Goal: Task Accomplishment & Management: Use online tool/utility

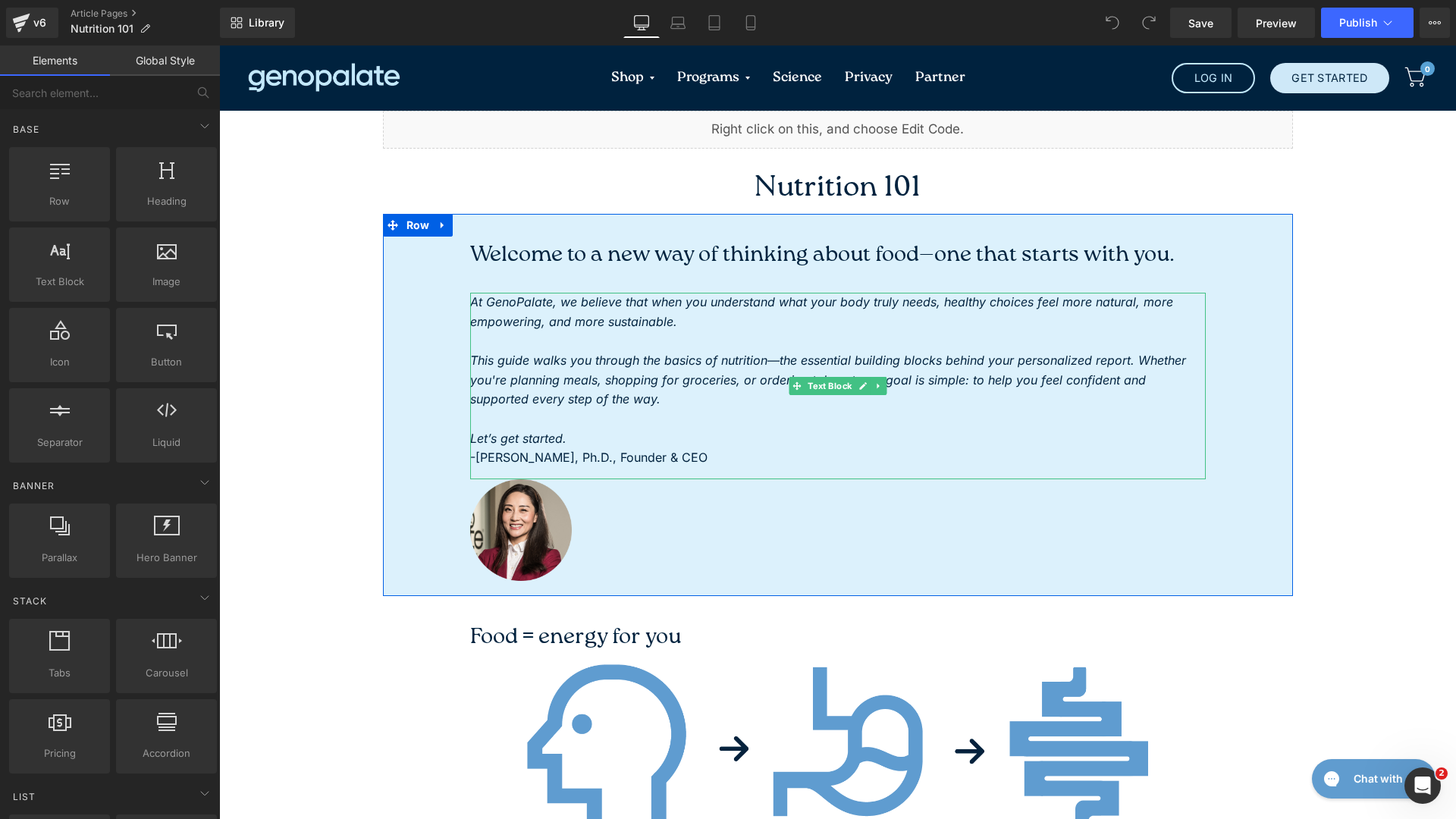
click at [586, 414] on p "To enrich screen reader interactions, please activate Accessibility in Grammarl…" at bounding box center [837, 419] width 736 height 20
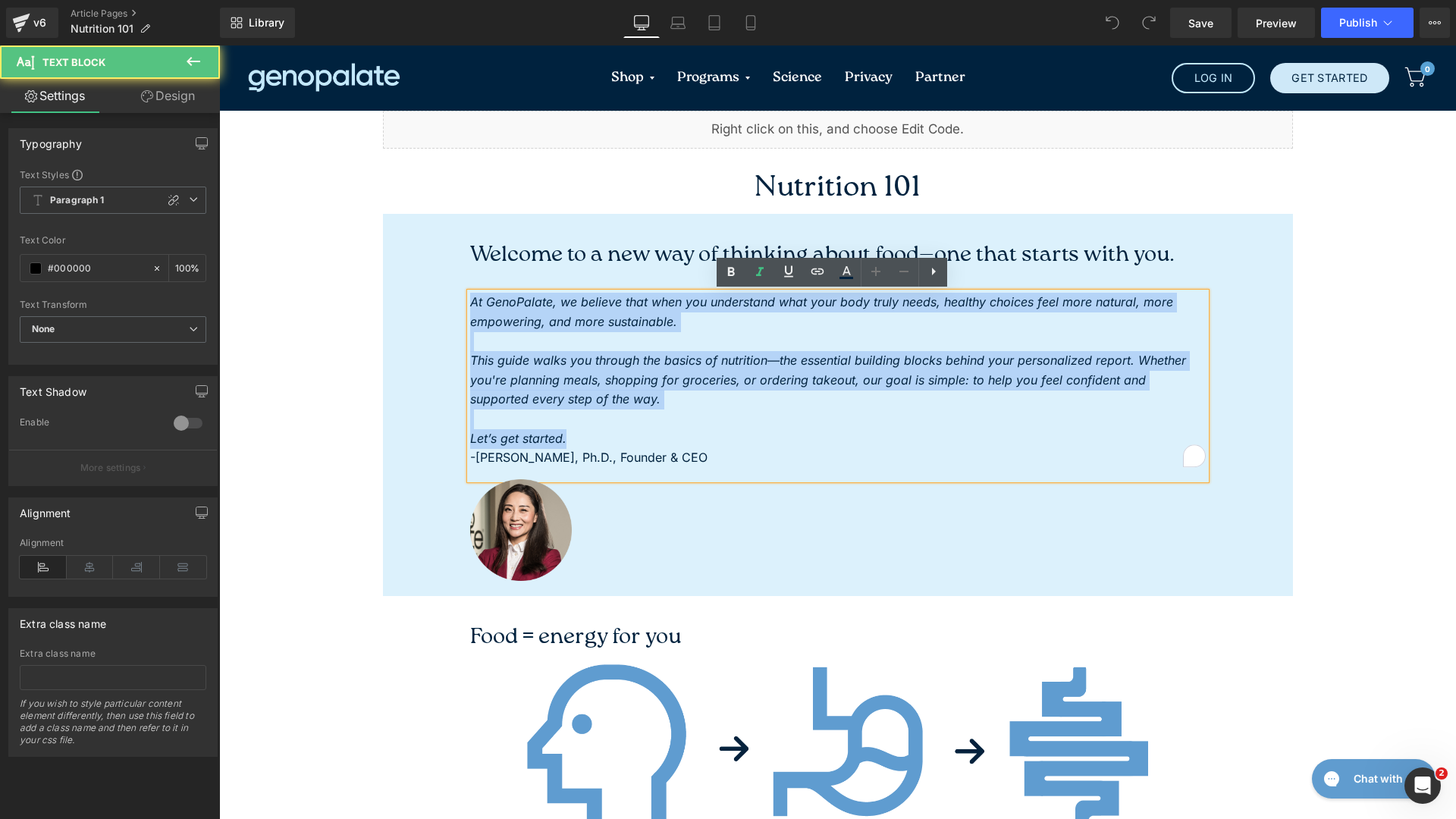
drag, startPoint x: 563, startPoint y: 438, endPoint x: 432, endPoint y: 307, distance: 185.3
click at [432, 307] on div "Welcome to a new way of thinking about food—one that starts with you. Heading A…" at bounding box center [837, 412] width 910 height 352
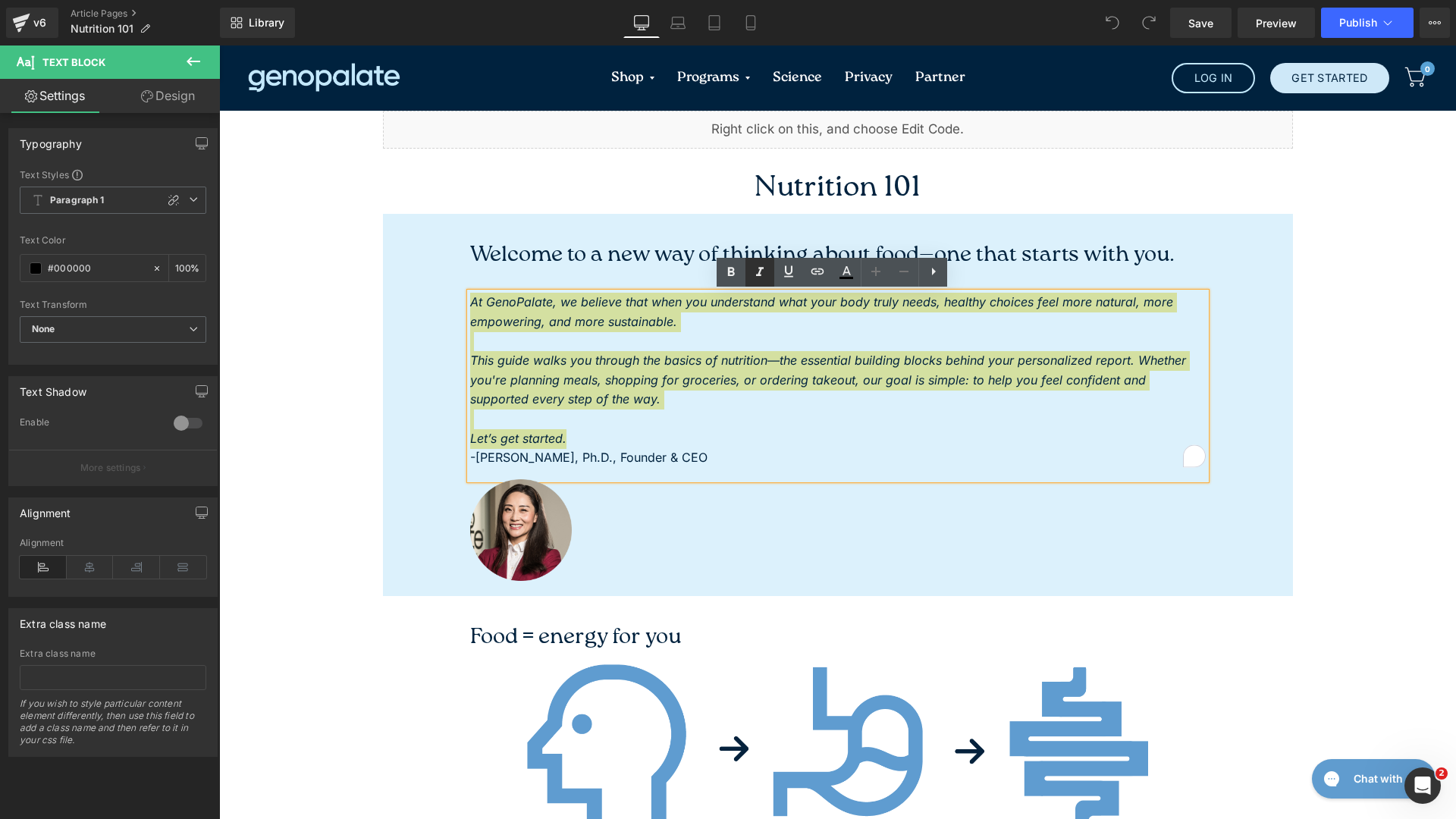
click at [760, 275] on icon at bounding box center [760, 272] width 8 height 9
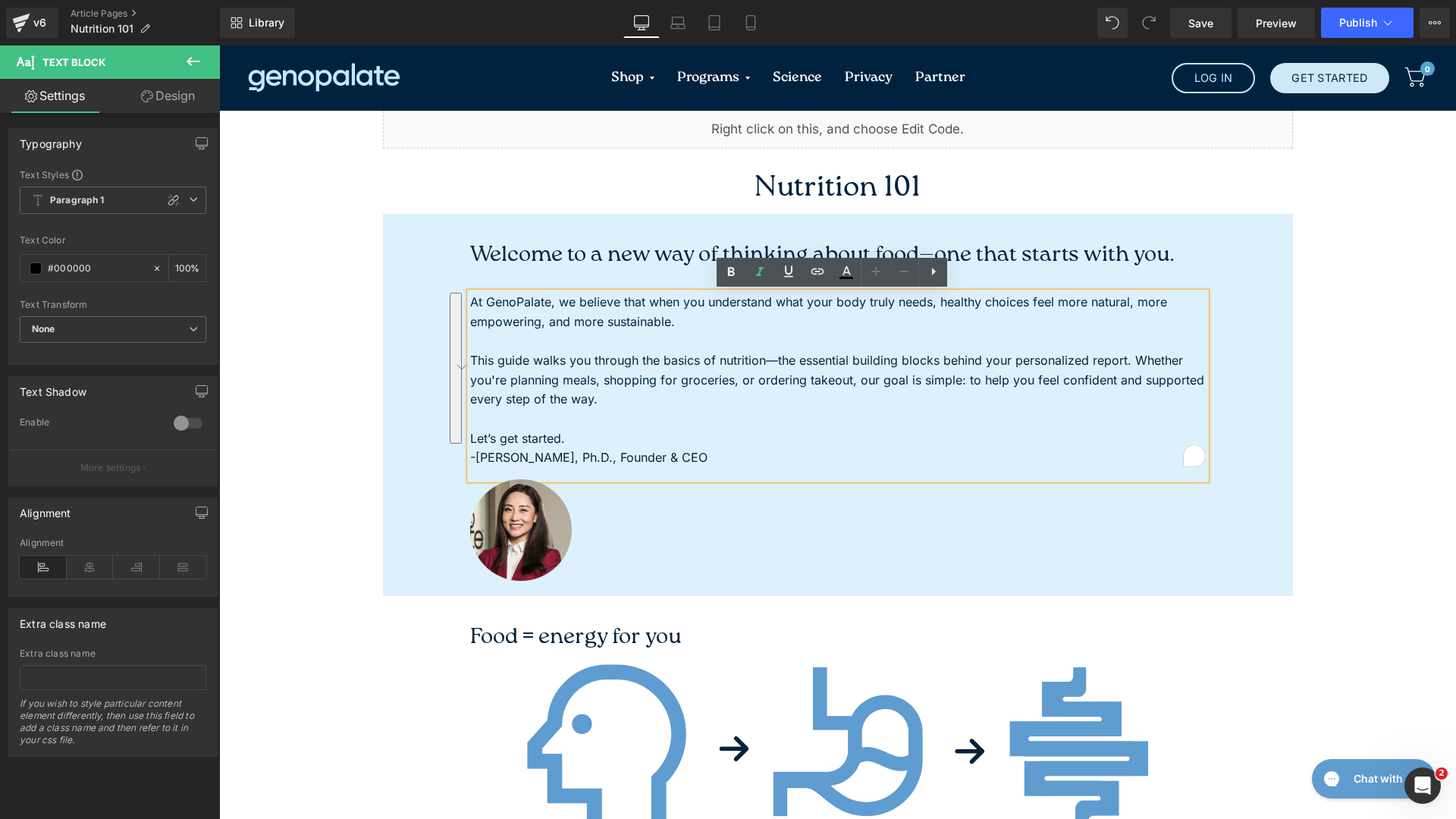
click at [692, 451] on p "-[PERSON_NAME], Ph.D., Founder & CEO" at bounding box center [837, 458] width 736 height 20
drag, startPoint x: 703, startPoint y: 462, endPoint x: 433, endPoint y: 458, distance: 270.0
click at [433, 458] on div "Welcome to a new way of thinking about food—one that starts with you. Heading A…" at bounding box center [837, 412] width 910 height 352
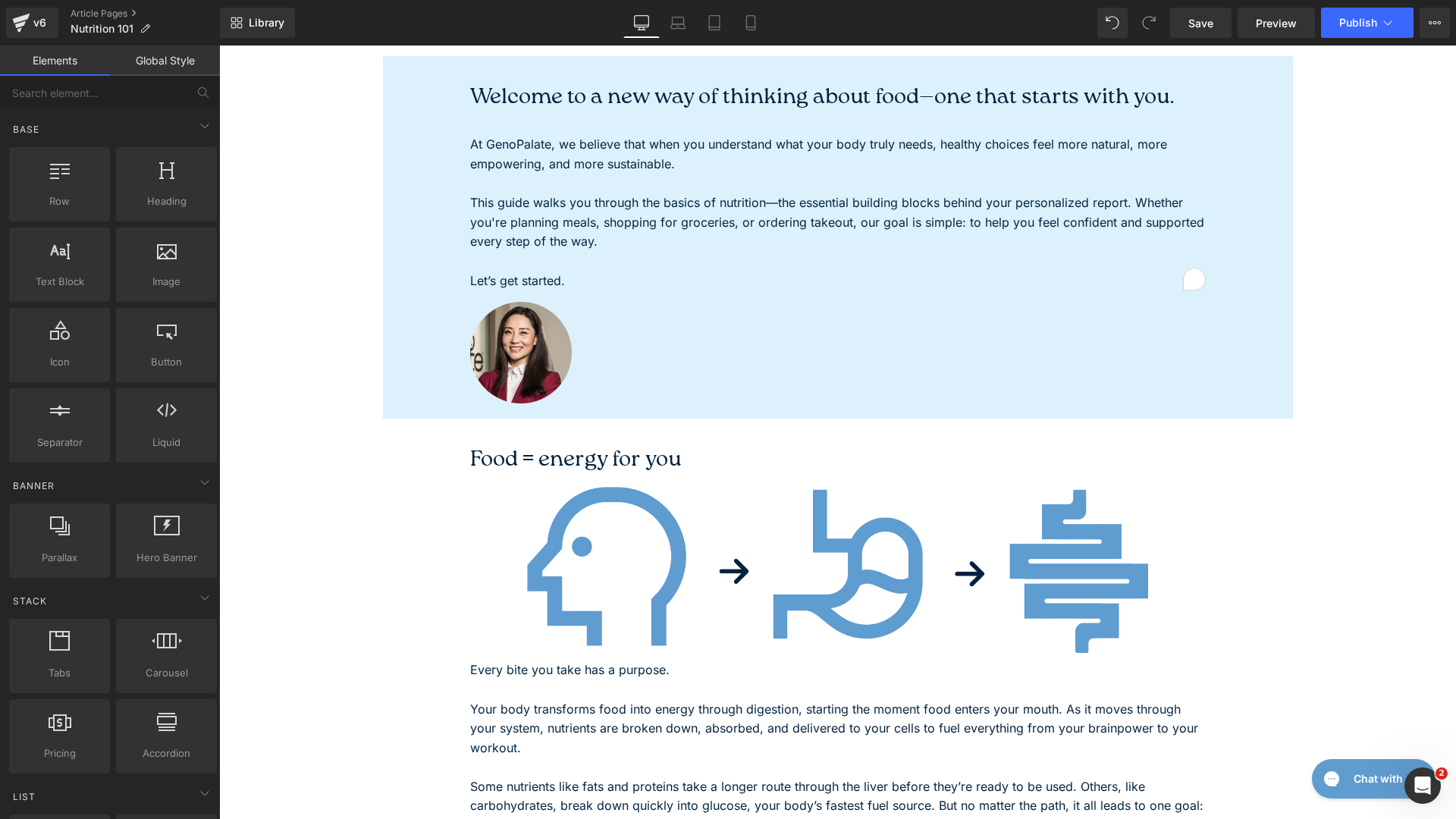
scroll to position [121, 0]
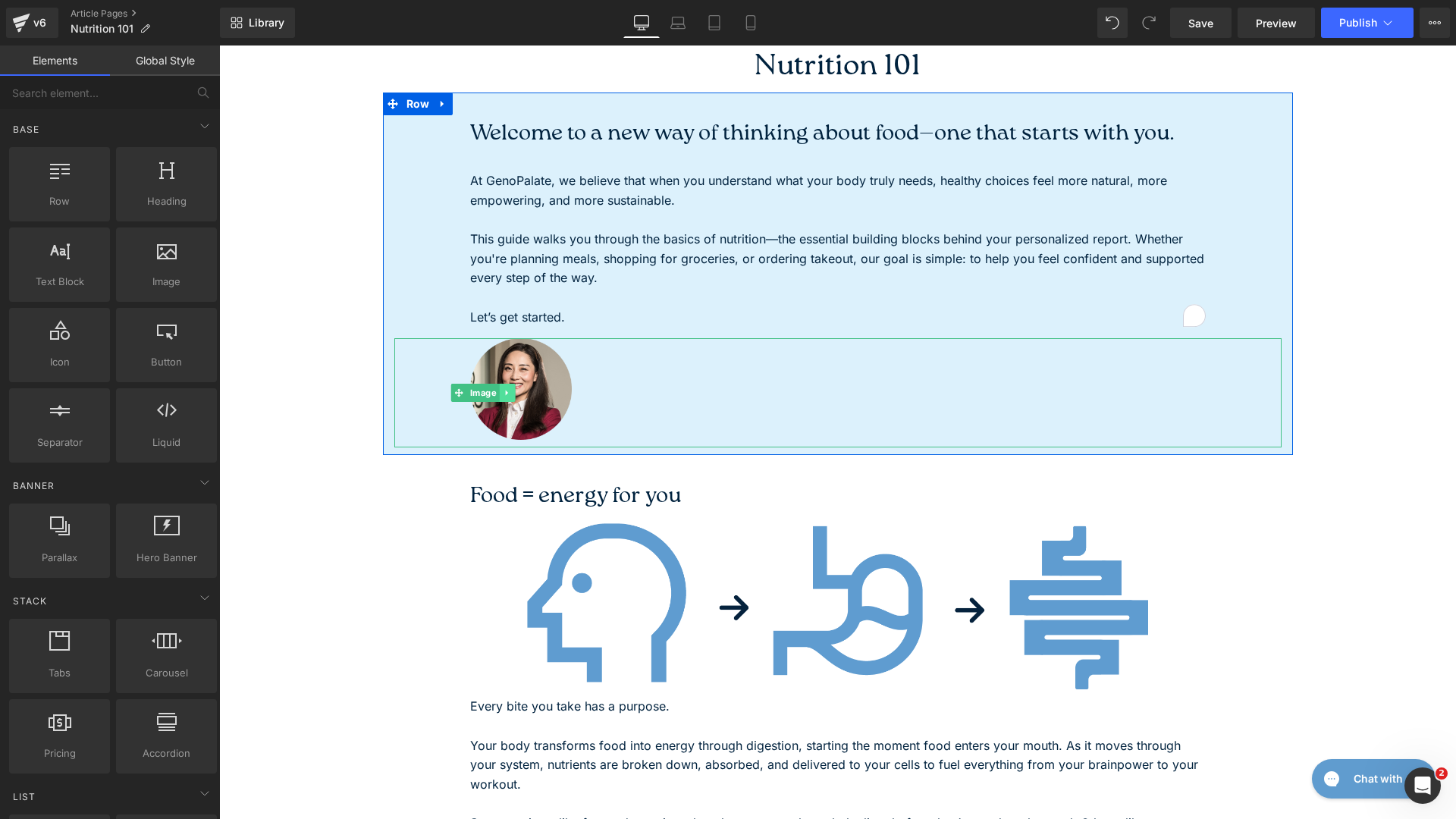
click at [503, 389] on icon at bounding box center [506, 392] width 8 height 9
click at [506, 391] on link at bounding box center [514, 392] width 16 height 18
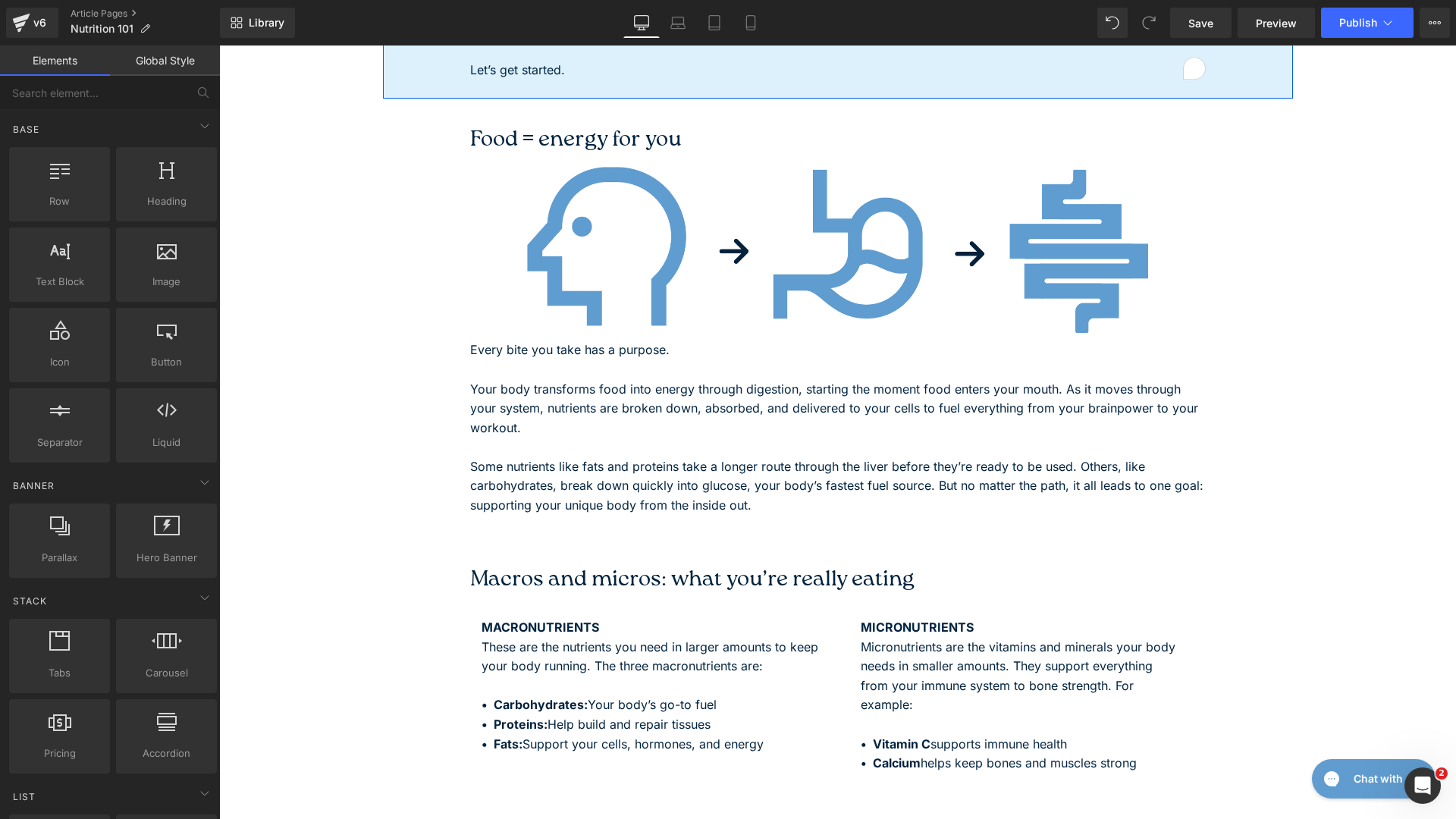
scroll to position [0, 0]
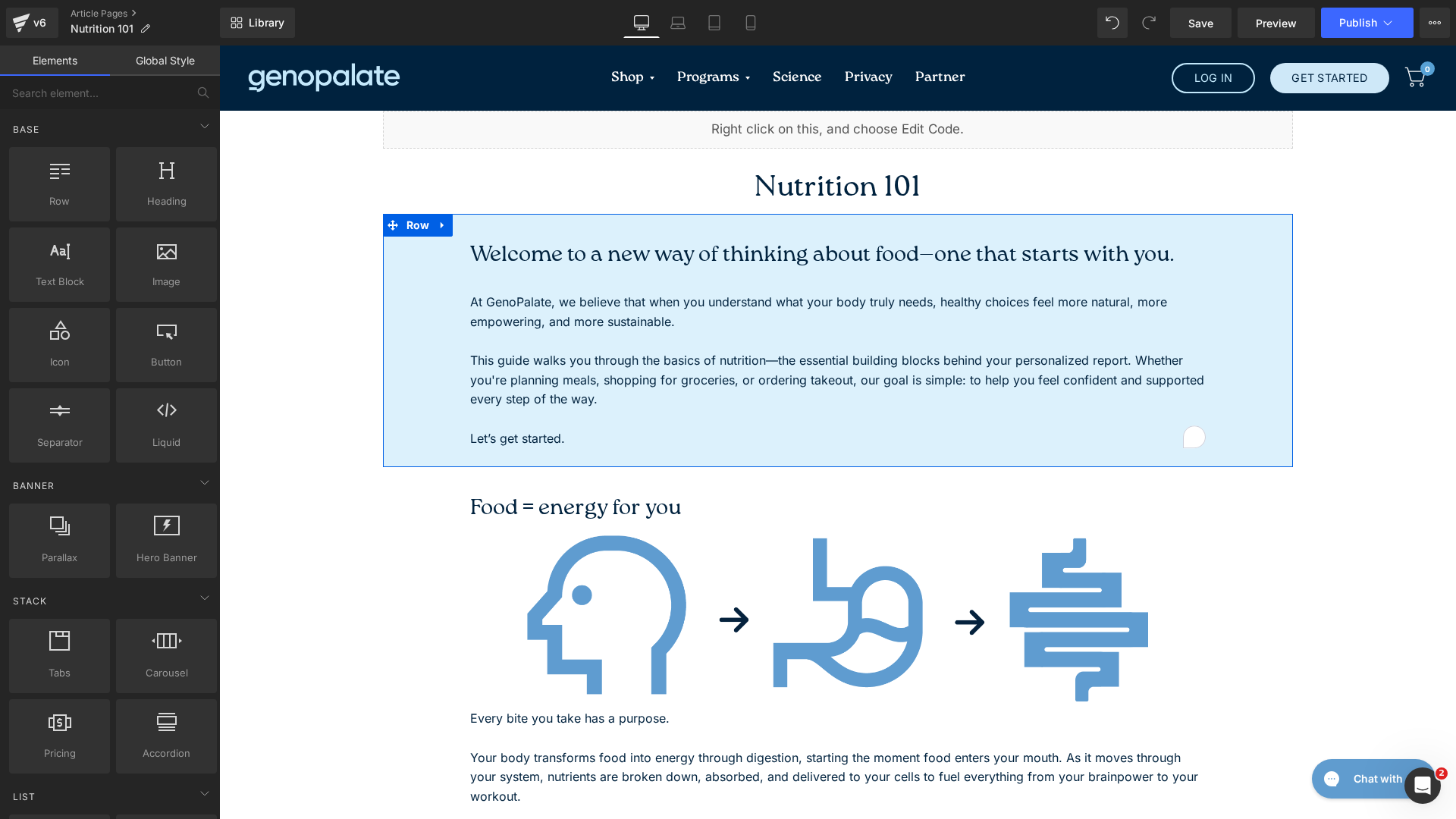
click at [392, 273] on div "Welcome to a new way of thinking about food—one that starts with you. Heading A…" at bounding box center [837, 348] width 910 height 224
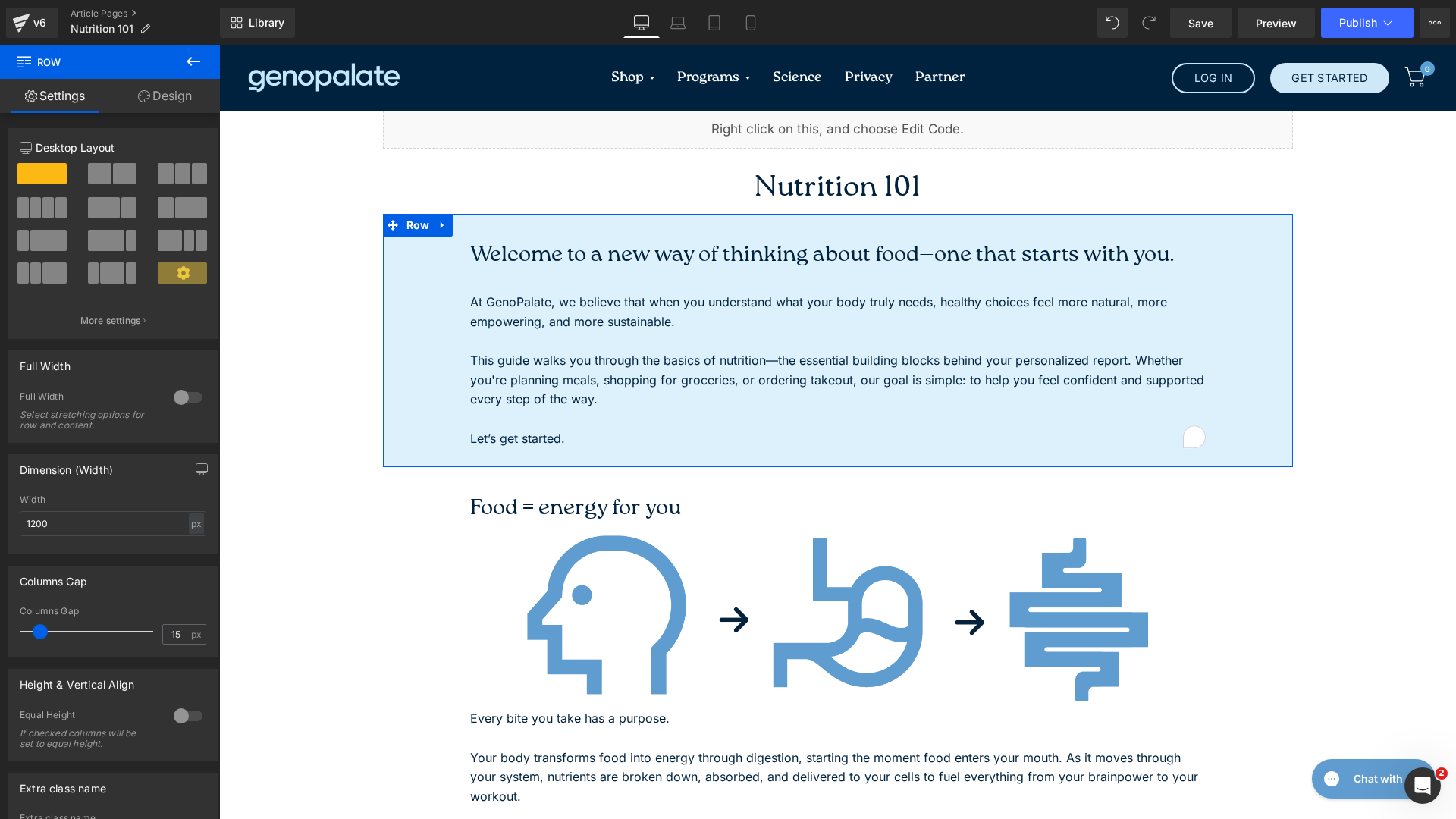
click at [156, 93] on link "Design" at bounding box center [164, 95] width 110 height 34
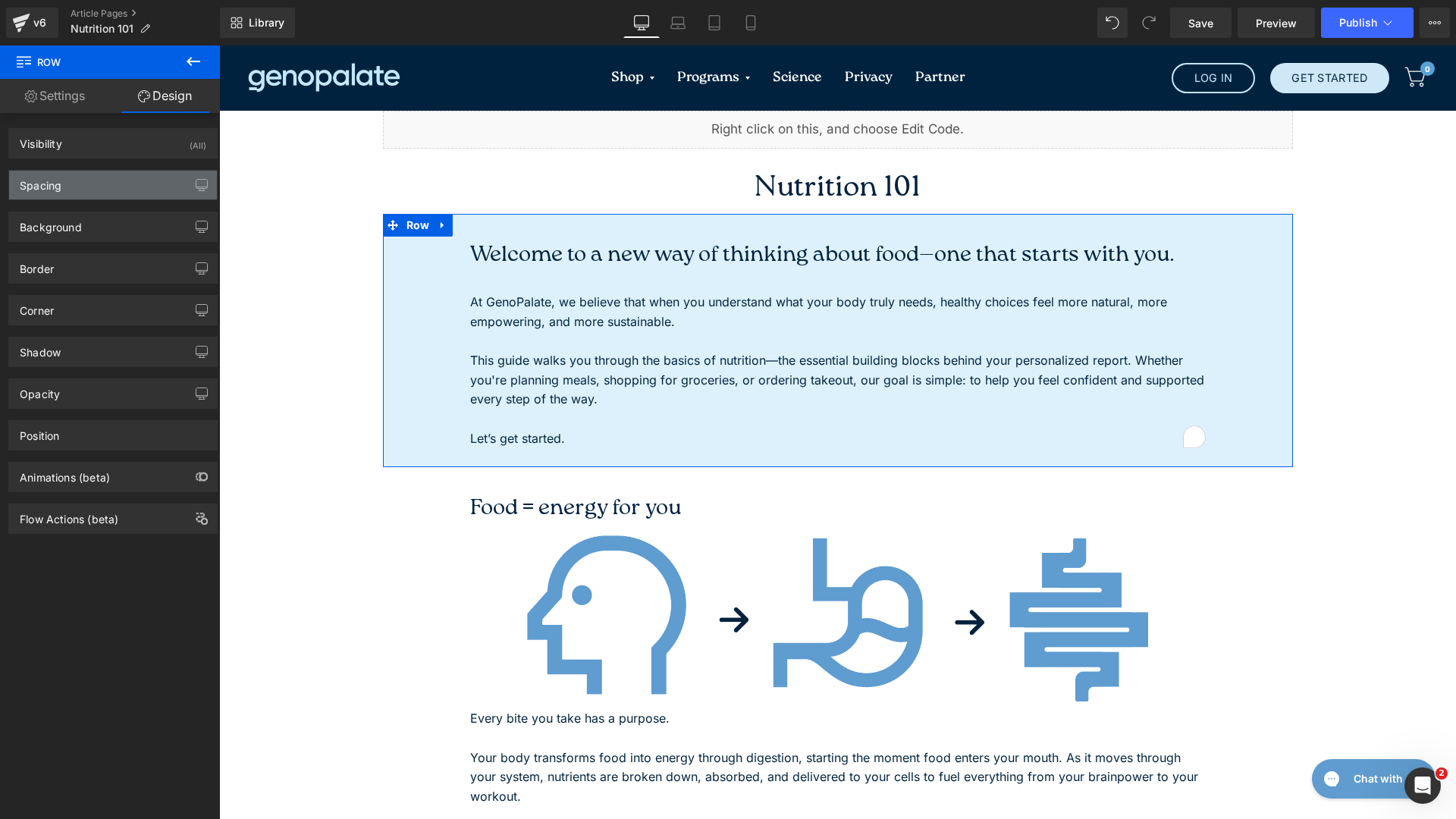
type input "#dcf1fc"
type input "100"
click at [137, 240] on div "Background" at bounding box center [112, 226] width 208 height 29
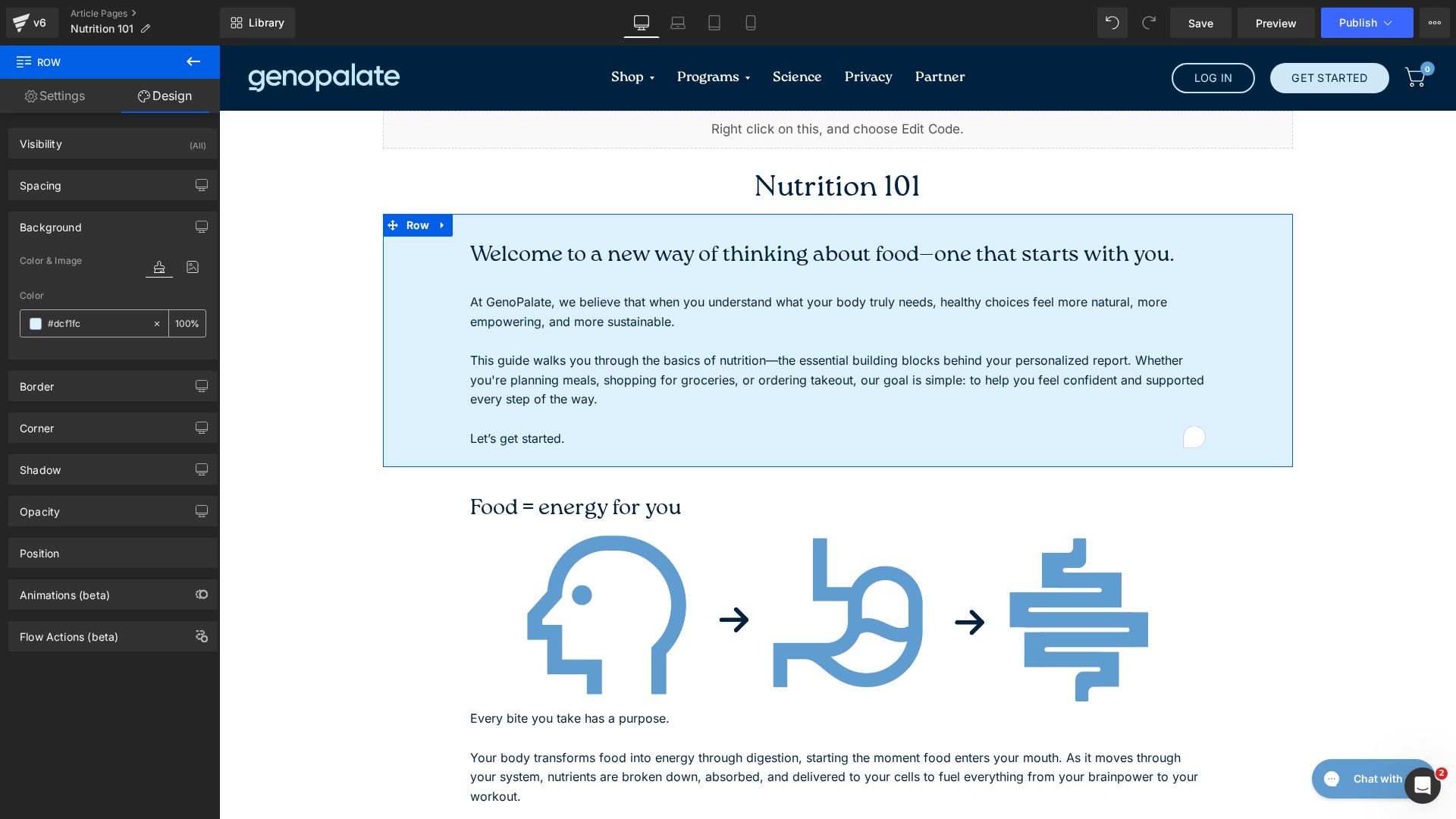
click at [32, 322] on span at bounding box center [36, 324] width 12 height 12
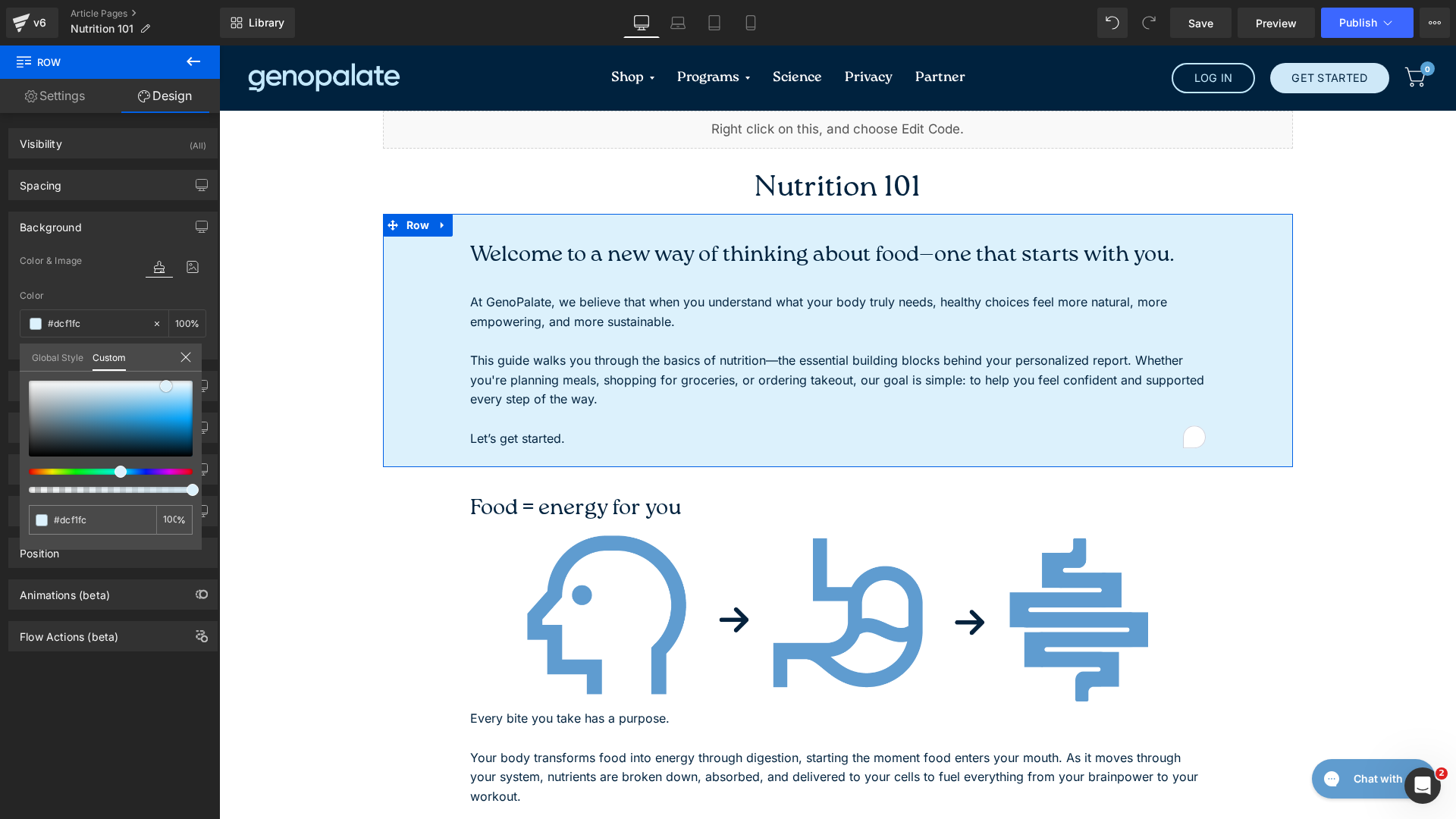
type input "#c9d0d3"
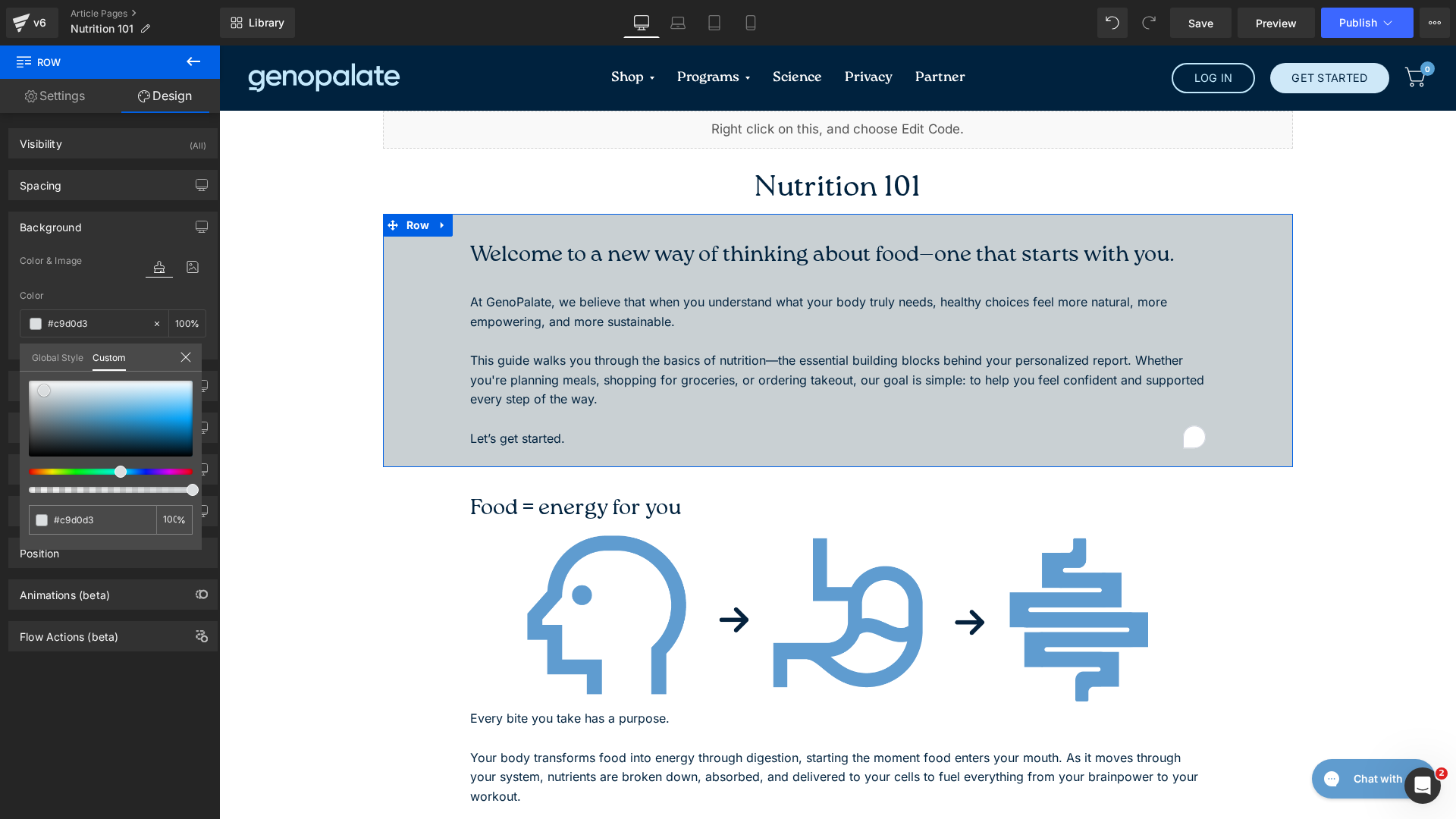
type input "#c8d0d4"
type input "#ffffff"
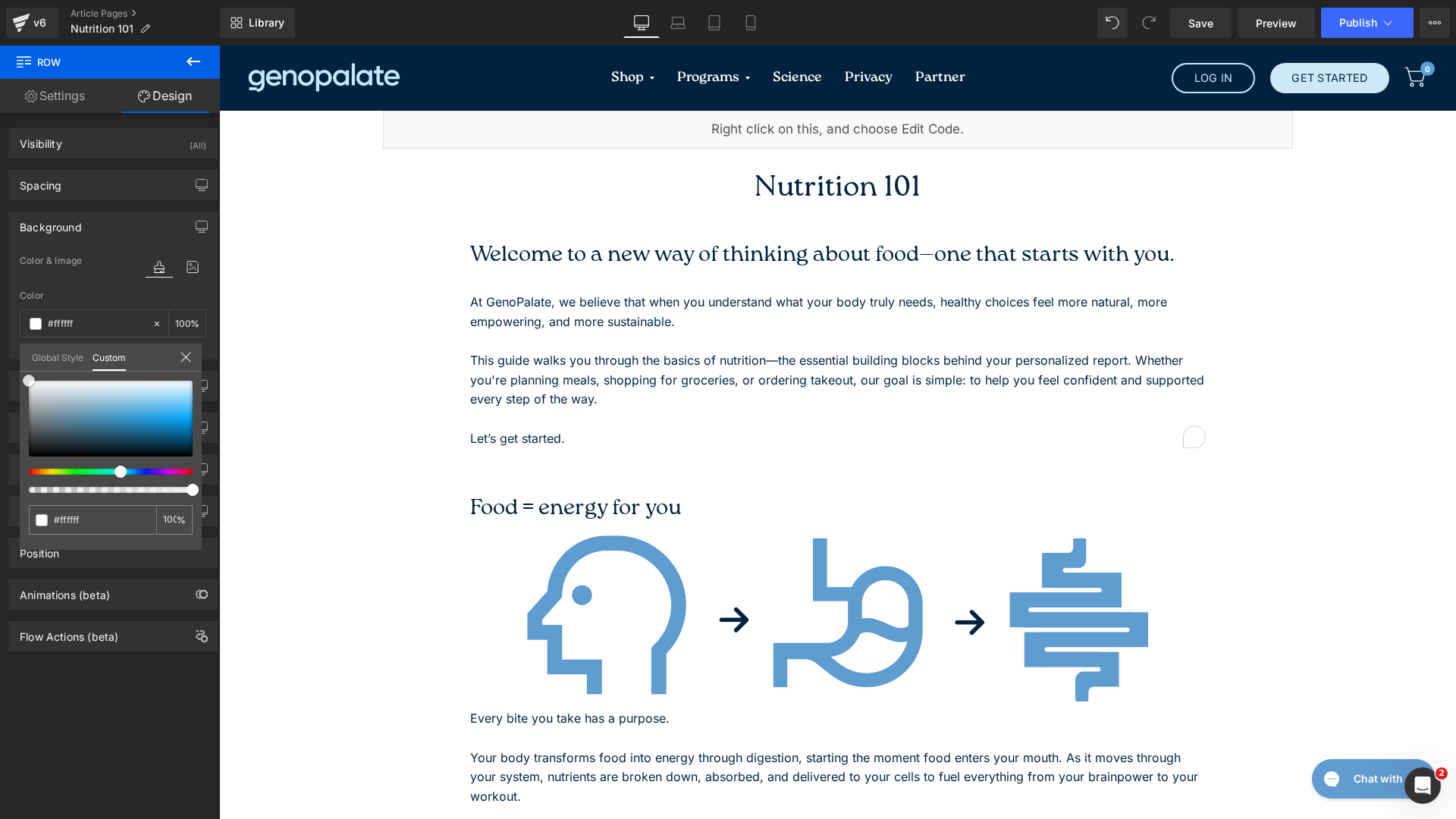
drag, startPoint x: 48, startPoint y: 395, endPoint x: -18, endPoint y: 332, distance: 91.2
click at [0, 332] on html "You are previewing how the will restyle your page. You can not edit Elements in…" at bounding box center [728, 409] width 1456 height 819
click at [1204, 26] on span "Save" at bounding box center [1201, 23] width 25 height 16
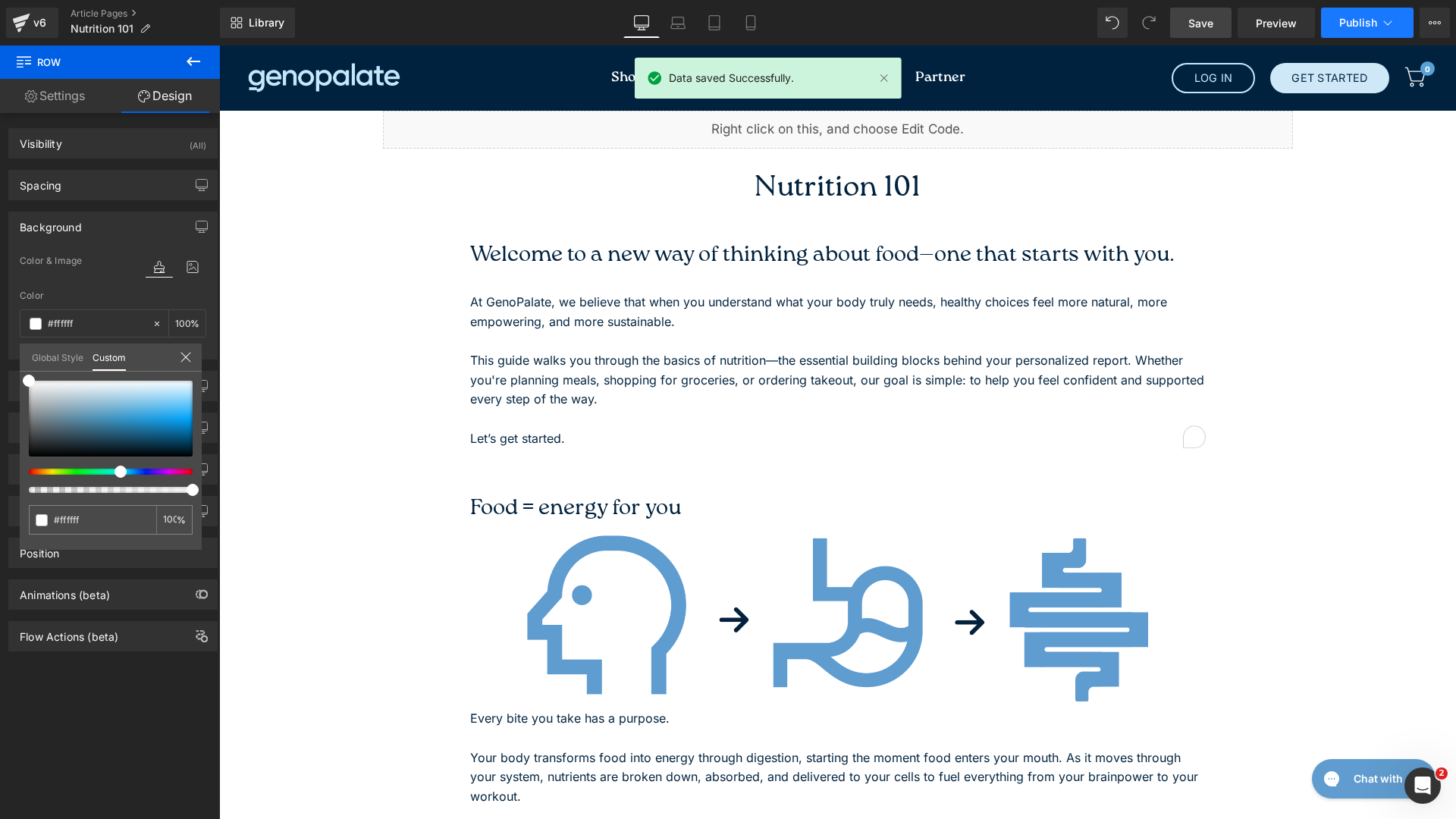
click at [1354, 21] on span "Publish" at bounding box center [1358, 23] width 38 height 12
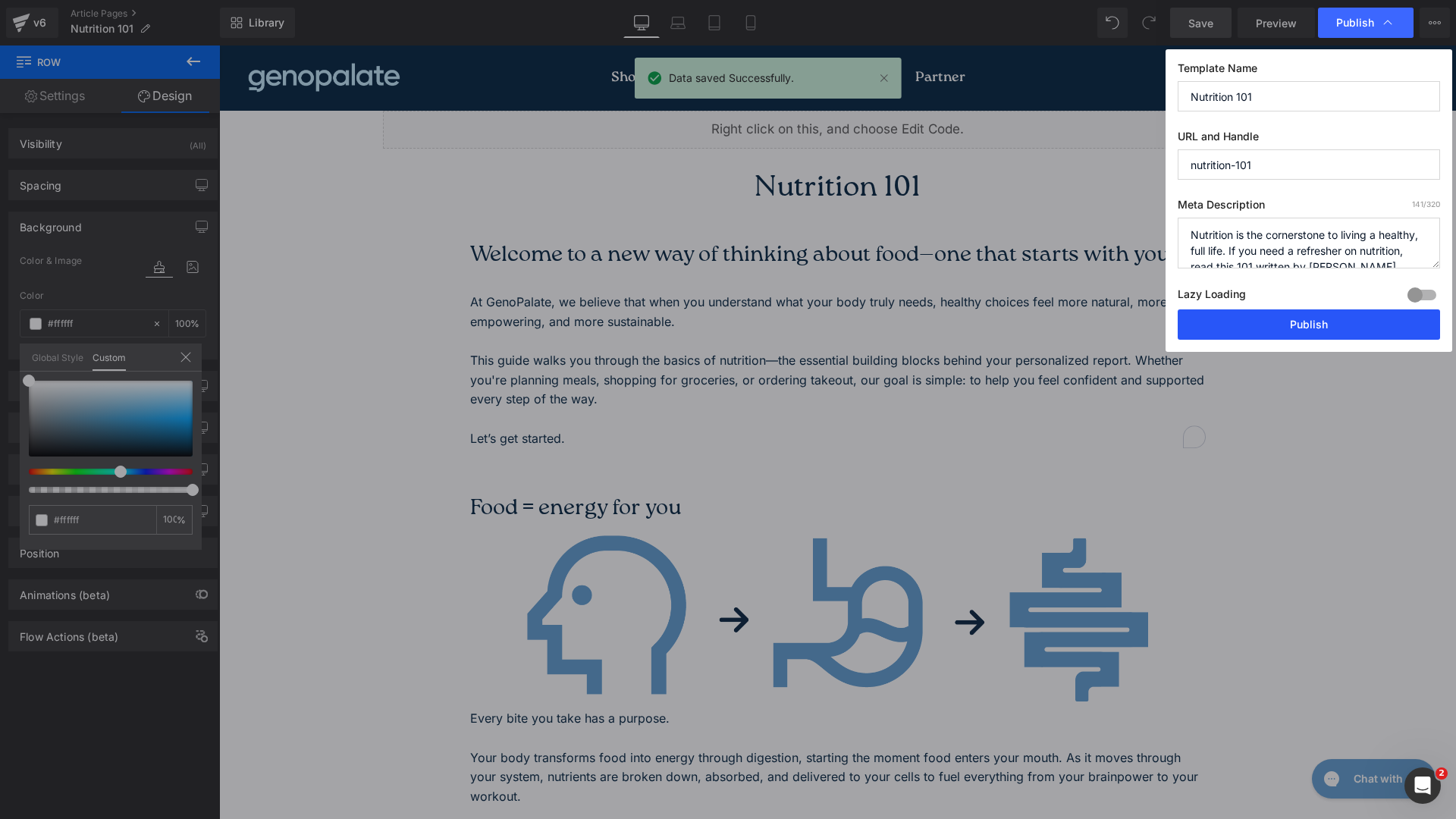
click at [1349, 322] on button "Publish" at bounding box center [1309, 324] width 262 height 30
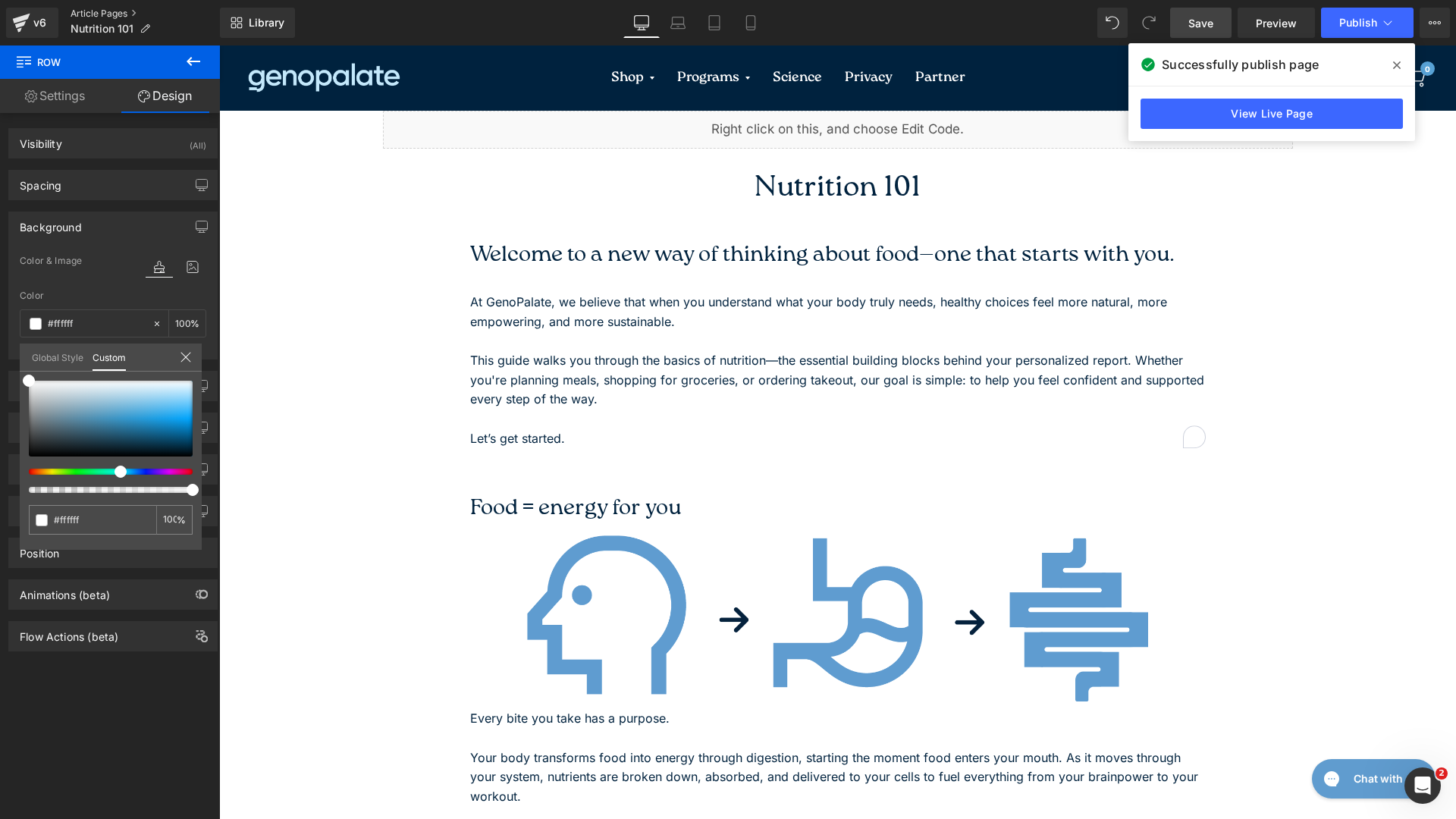
click at [112, 12] on link "Article Pages" at bounding box center [145, 14] width 150 height 12
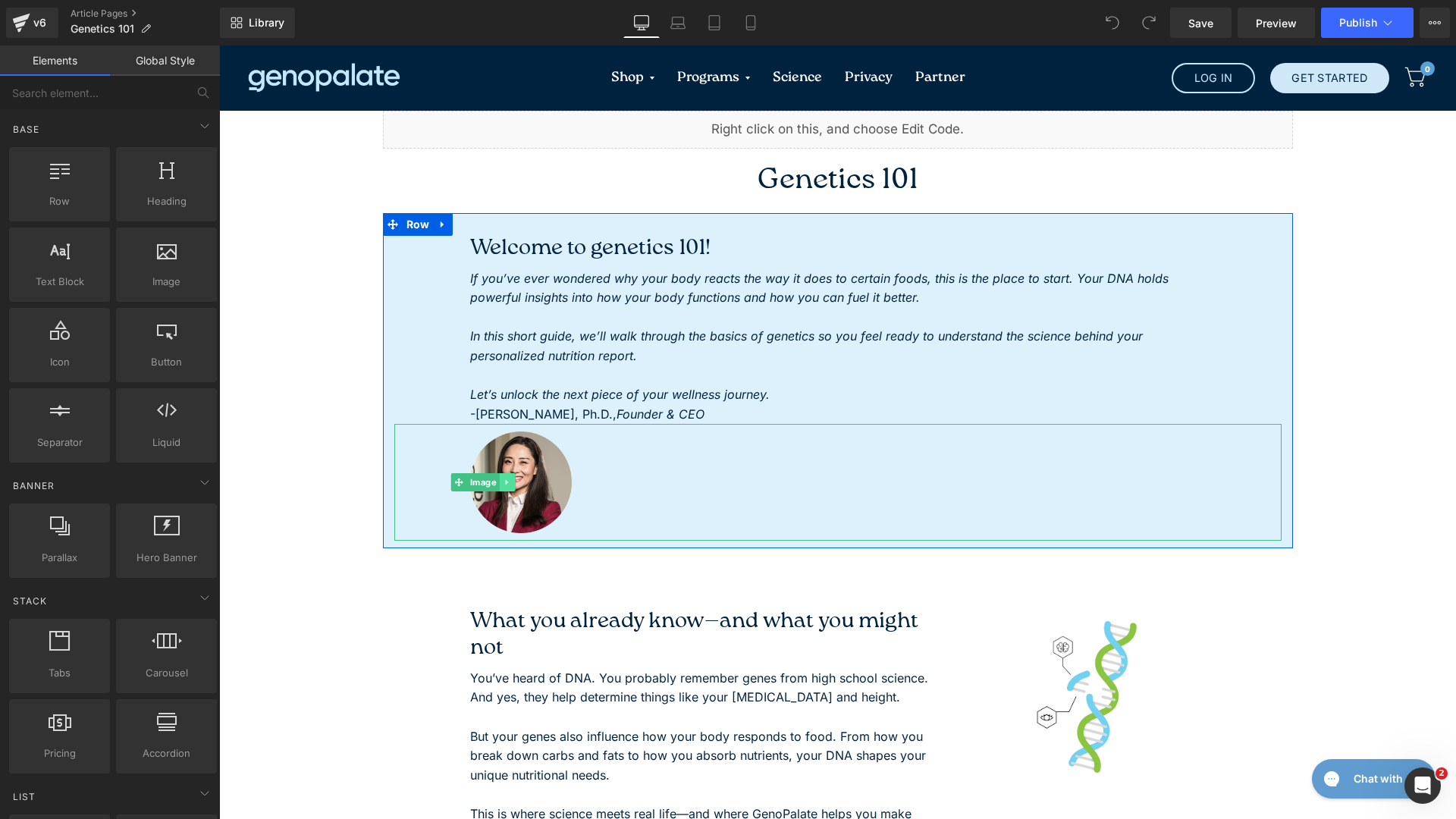
click at [503, 486] on icon at bounding box center [506, 482] width 8 height 9
click at [510, 484] on icon at bounding box center [514, 482] width 8 height 8
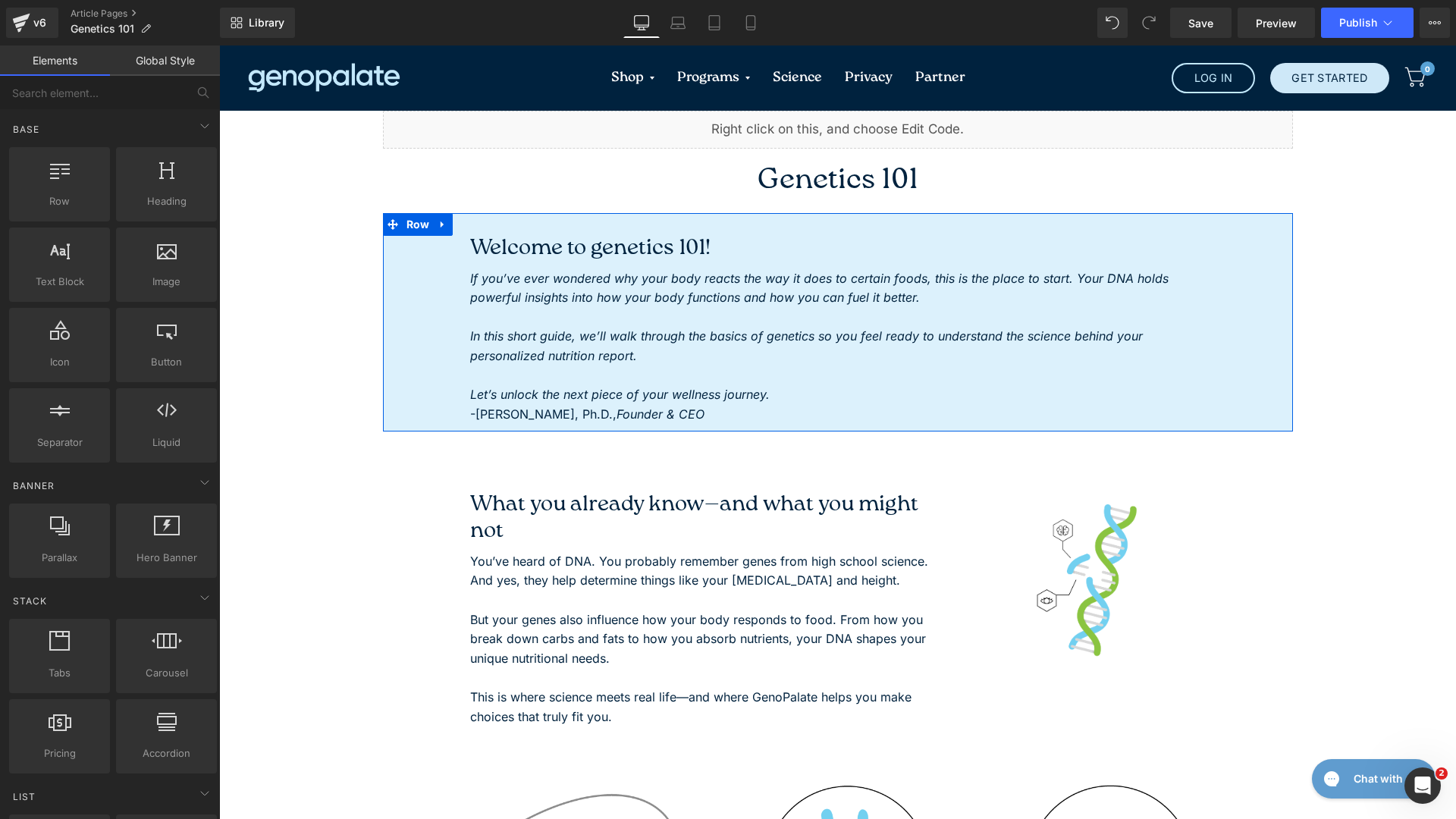
click at [616, 407] on icon "Founder & CEO" at bounding box center [660, 414] width 88 height 15
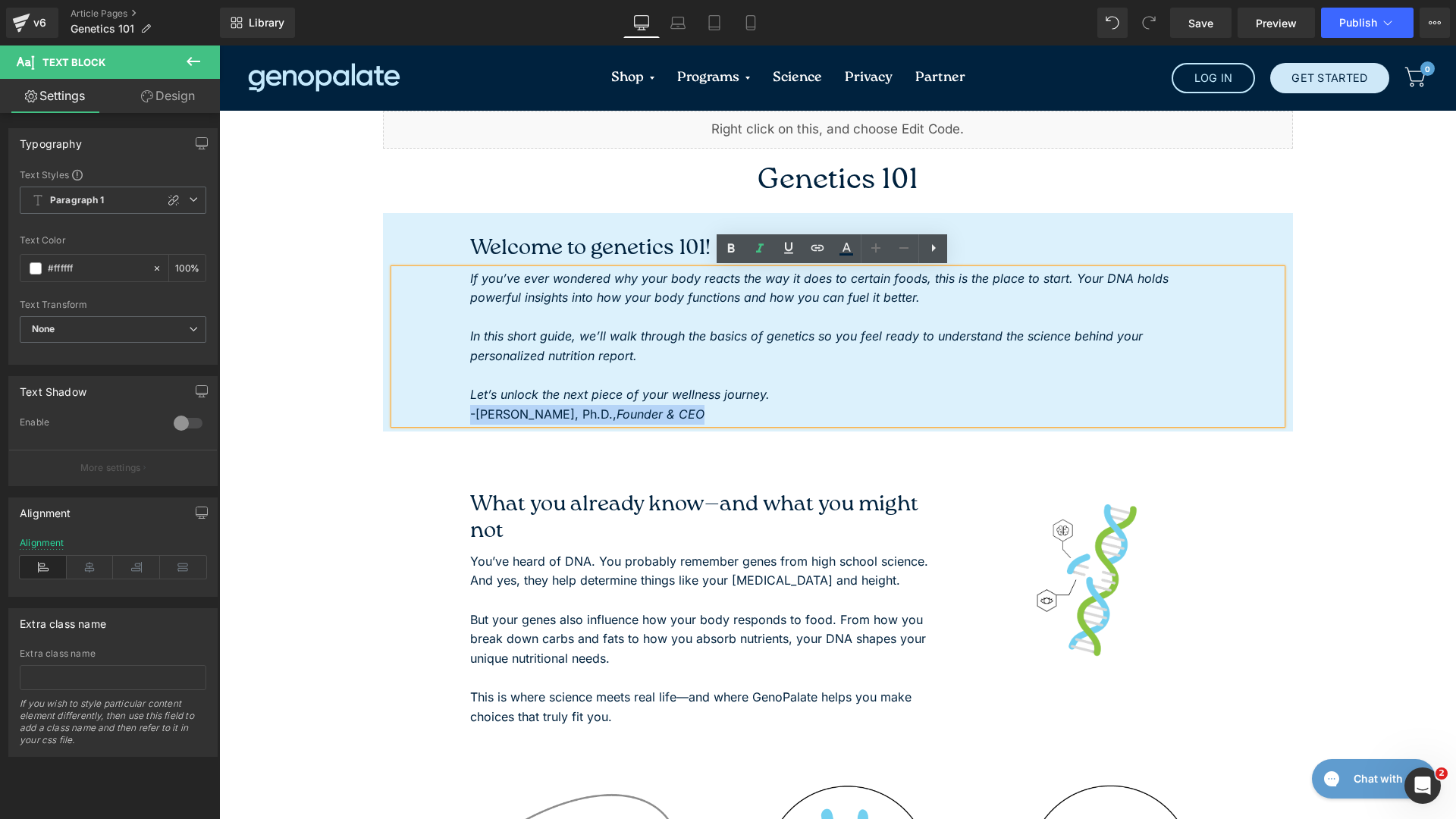
drag, startPoint x: 688, startPoint y: 414, endPoint x: 393, endPoint y: 411, distance: 295.0
click at [394, 411] on div "If you’ve ever wondered why your body reacts the way it does to certain foods, …" at bounding box center [837, 347] width 887 height 155
